Goal: Task Accomplishment & Management: Manage account settings

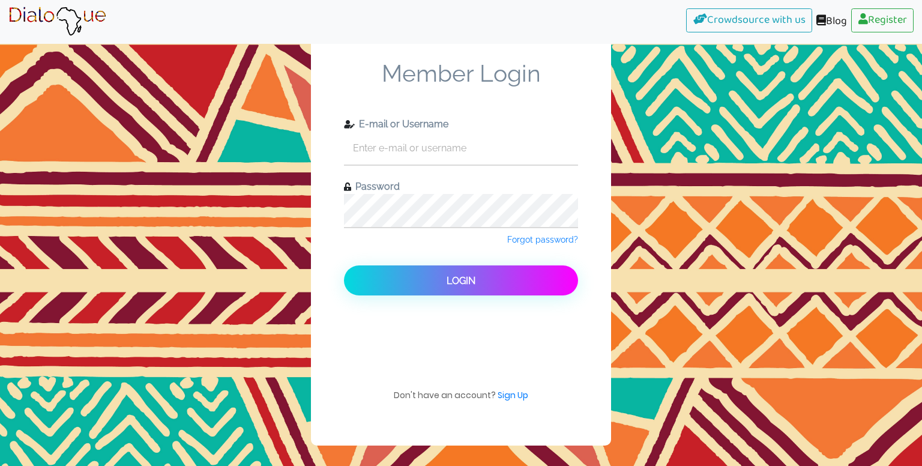
type input "addokendra1@gmail.com"
click at [344, 265] on button "Login" at bounding box center [461, 280] width 234 height 30
click at [541, 245] on div "Forgot password?" at bounding box center [461, 247] width 234 height 38
click at [539, 243] on span "Forgot password?" at bounding box center [542, 240] width 71 height 10
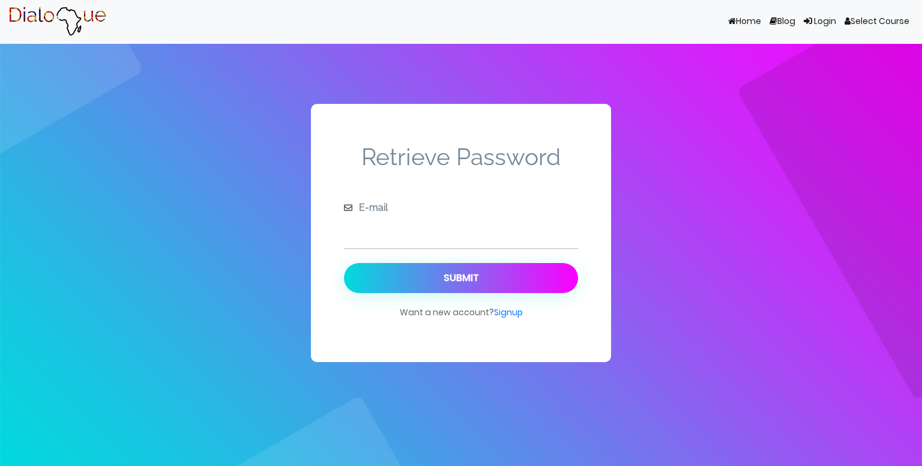
click at [523, 246] on input "text" at bounding box center [461, 231] width 234 height 33
type input "addokendra1@gmail.com"
click at [514, 318] on span "Want a new account? Signup" at bounding box center [461, 317] width 123 height 25
click at [504, 316] on link "Signup" at bounding box center [508, 312] width 29 height 12
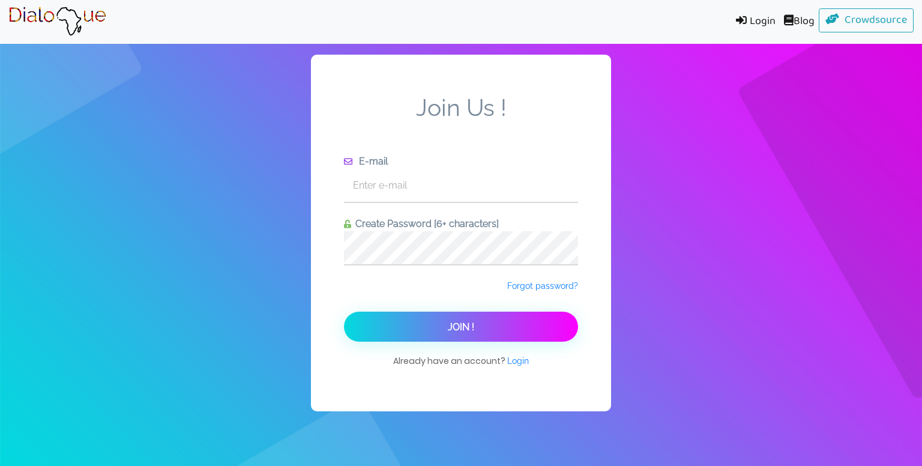
click at [502, 360] on span "Already have an account? Login" at bounding box center [461, 366] width 136 height 25
click at [517, 359] on span "Login" at bounding box center [518, 361] width 22 height 10
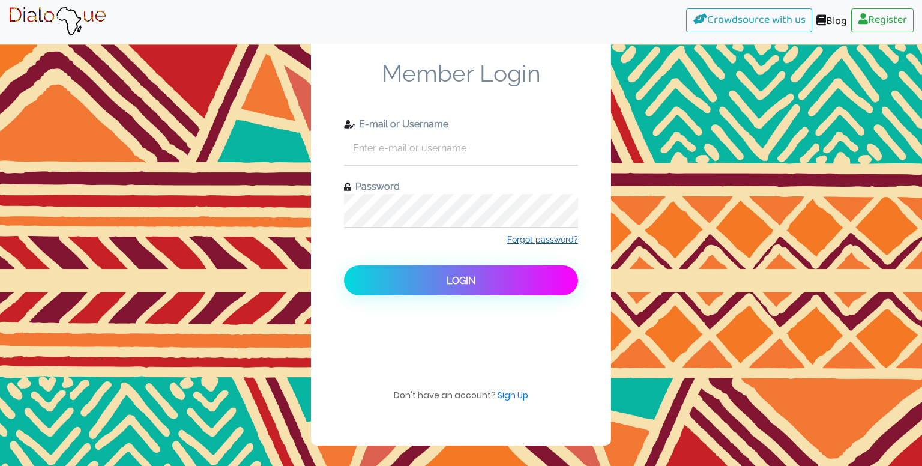
click at [522, 238] on span "Forgot password?" at bounding box center [542, 240] width 71 height 10
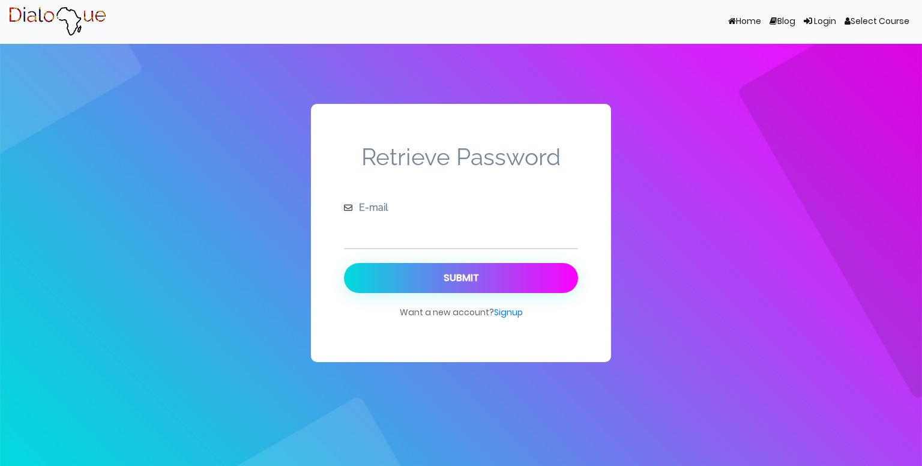
click at [434, 230] on input "text" at bounding box center [461, 231] width 234 height 33
type input "addokendra1@gmail.com"
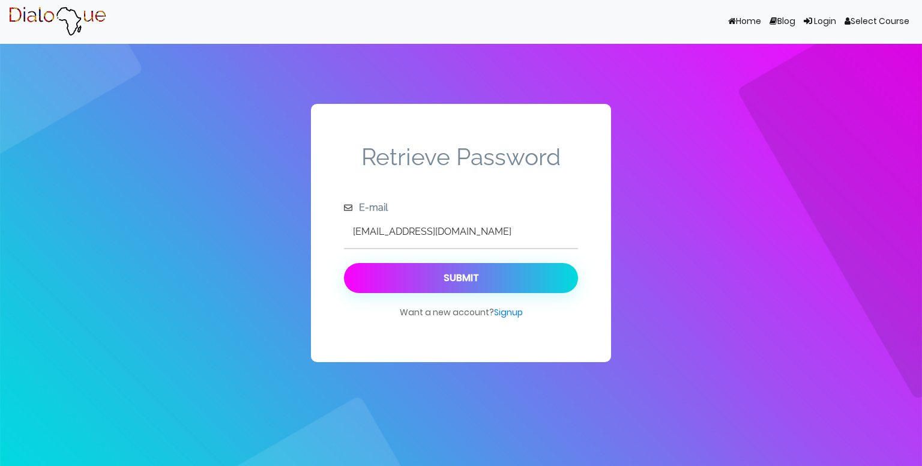
click at [439, 284] on button "Submit" at bounding box center [461, 278] width 234 height 30
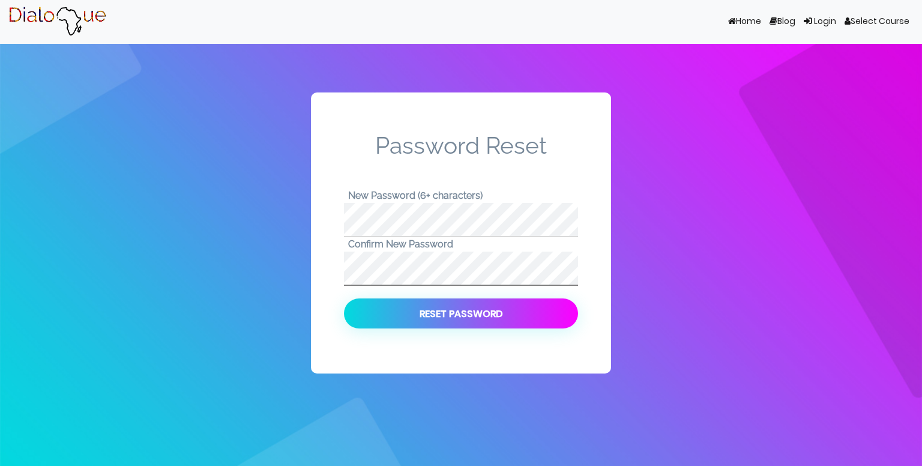
click at [344, 298] on button "Reset Password" at bounding box center [461, 313] width 234 height 30
click at [418, 293] on form "Password Reset New Password (6+ characters) Confirm New Password Reset Password" at bounding box center [461, 229] width 234 height 197
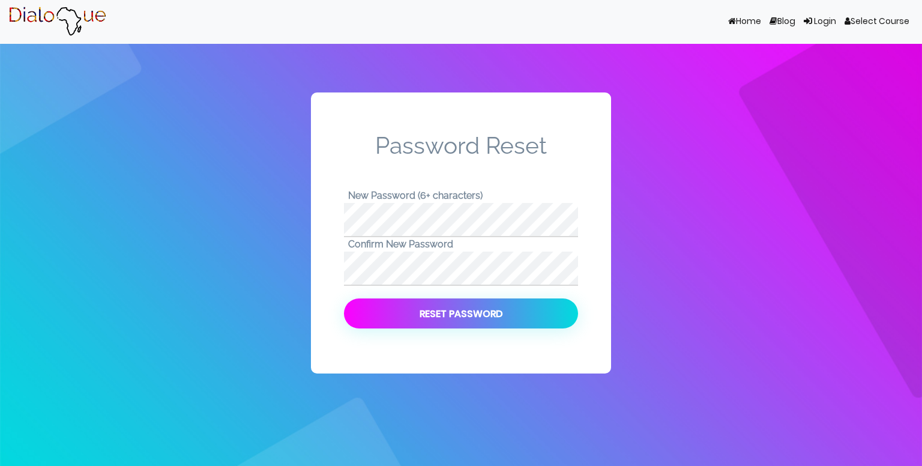
click at [418, 307] on button "Reset Password" at bounding box center [461, 313] width 234 height 30
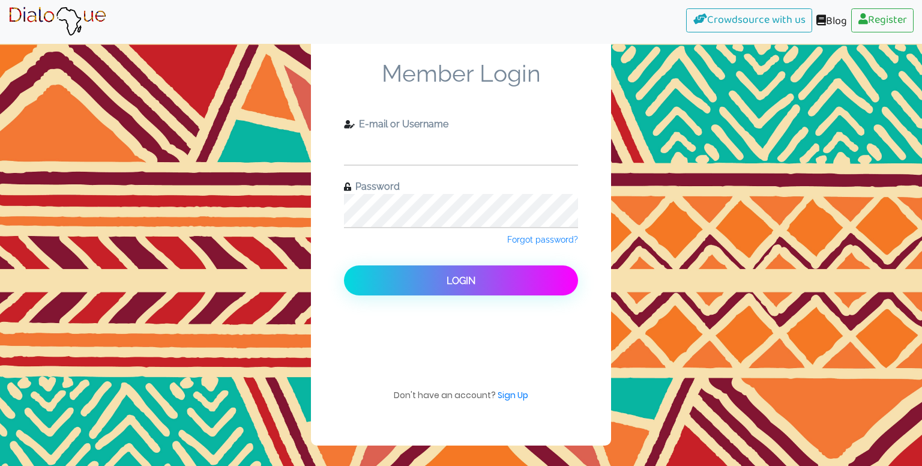
click at [412, 145] on input "text" at bounding box center [461, 147] width 234 height 33
type input "addokendra1@gmail.com"
click at [344, 265] on button "Login" at bounding box center [461, 280] width 234 height 30
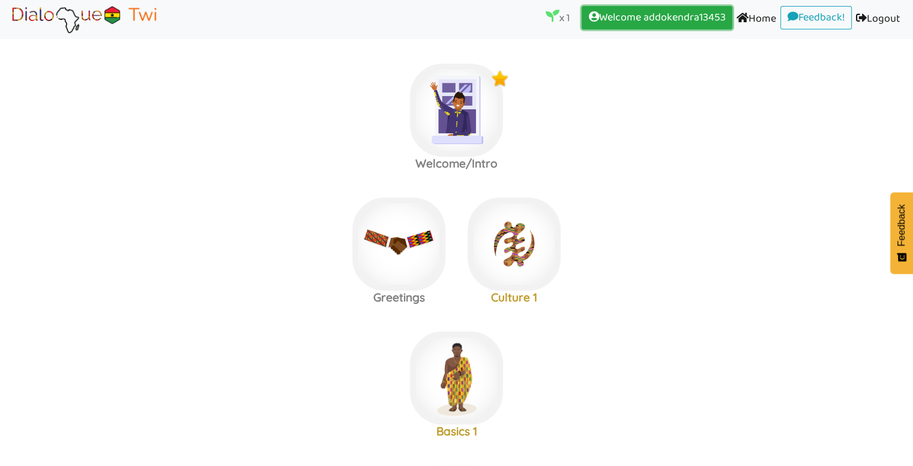
click at [648, 16] on link "Welcome addokendra13453 (current)" at bounding box center [656, 18] width 151 height 24
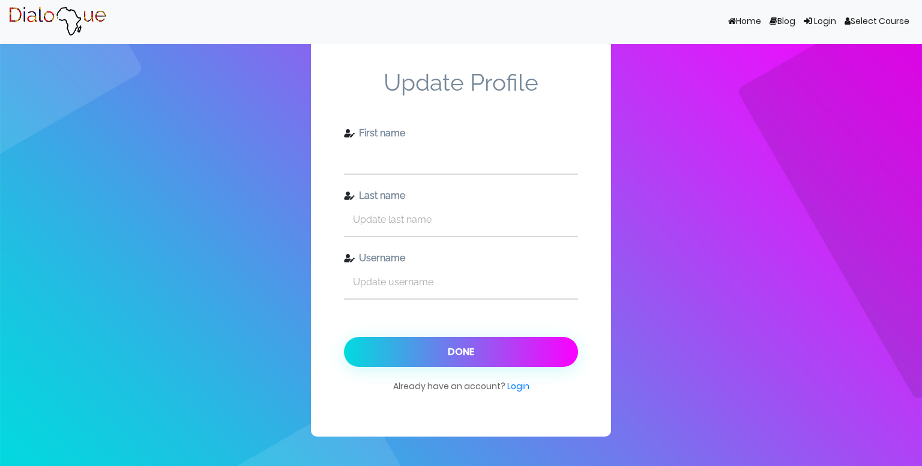
click at [500, 169] on input "text" at bounding box center [461, 156] width 234 height 33
type input "[PERSON_NAME]"
click at [416, 221] on input "text" at bounding box center [461, 219] width 234 height 33
type input "Addo"
click at [391, 289] on input "text" at bounding box center [461, 281] width 234 height 33
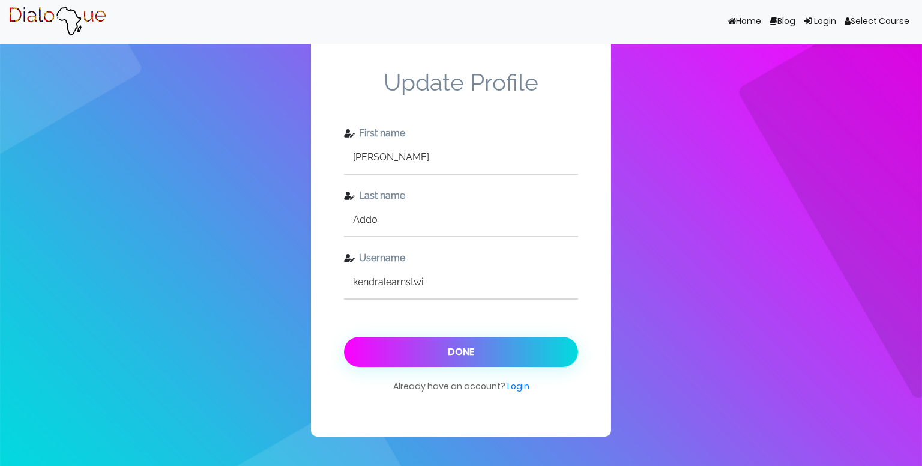
type input "kendralearnstwi"
click at [434, 359] on button "Done" at bounding box center [461, 352] width 234 height 30
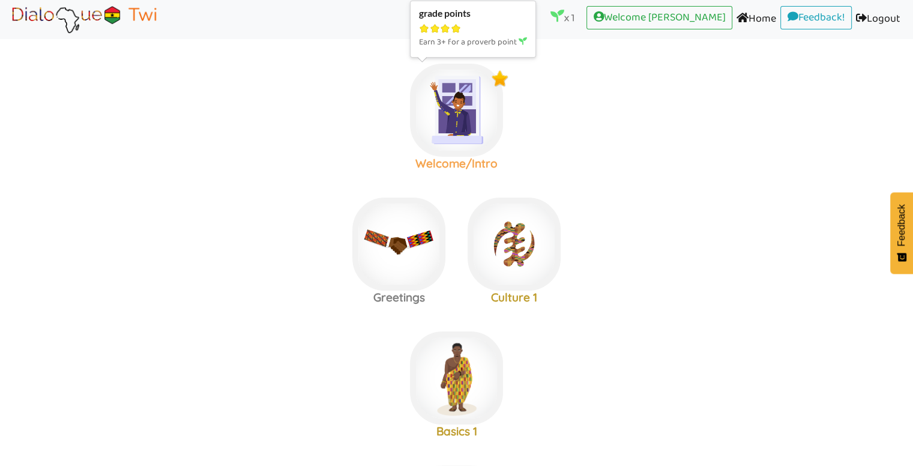
click at [452, 113] on img at bounding box center [456, 110] width 93 height 93
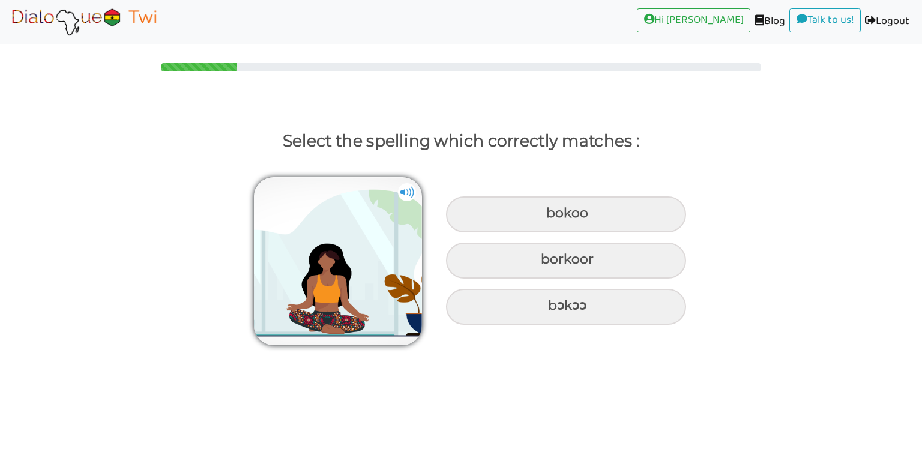
click at [109, 19] on img at bounding box center [83, 22] width 151 height 30
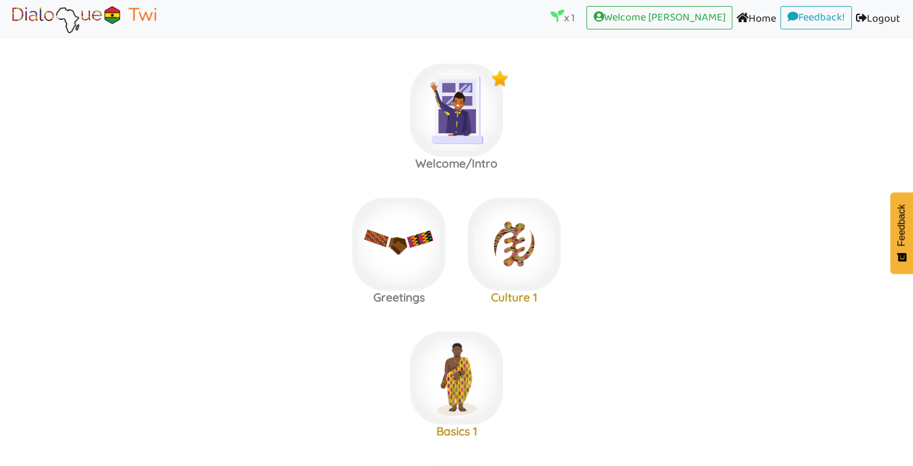
click at [830, 159] on label "Welcome/Intro" at bounding box center [456, 111] width 913 height 130
drag, startPoint x: 466, startPoint y: 253, endPoint x: 405, endPoint y: 65, distance: 196.9
click at [466, 188] on div "Culture 1" at bounding box center [456, 126] width 115 height 125
